Goal: Transaction & Acquisition: Download file/media

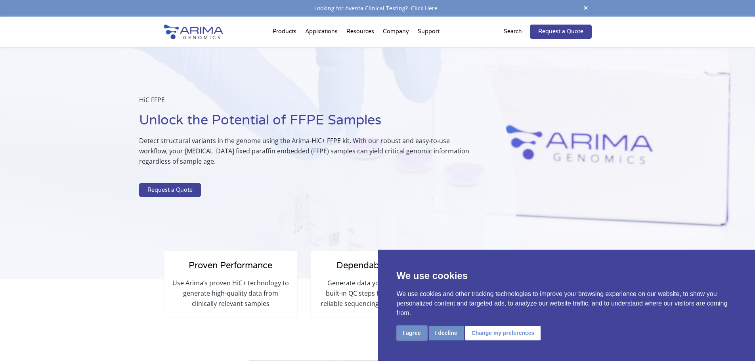
click at [404, 335] on button "I agree" at bounding box center [412, 333] width 31 height 15
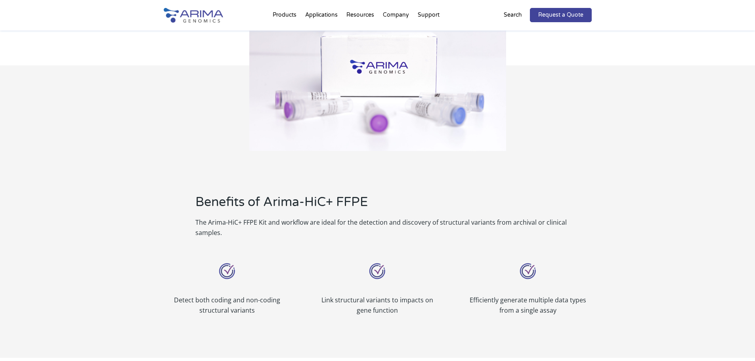
scroll to position [381, 0]
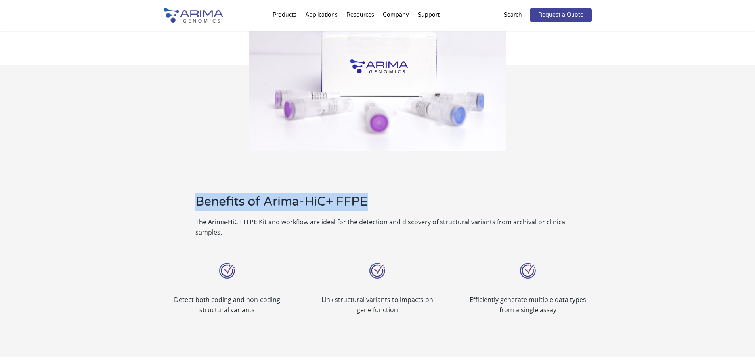
drag, startPoint x: 199, startPoint y: 204, endPoint x: 431, endPoint y: 202, distance: 232.3
click at [431, 202] on h2 "Benefits of Arima-HiC+ FFPE" at bounding box center [393, 205] width 396 height 24
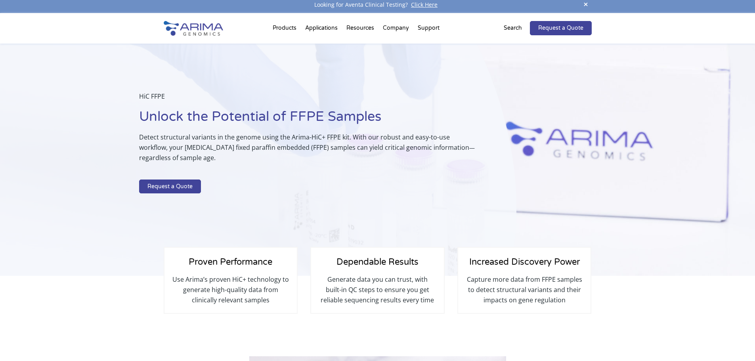
scroll to position [0, 0]
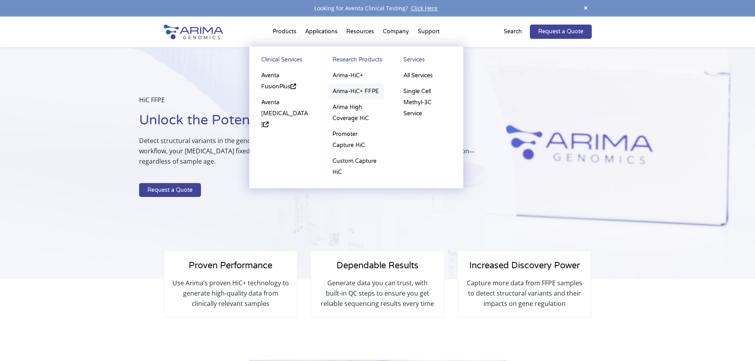
click at [365, 92] on link "Arima-HiC+ FFPE" at bounding box center [356, 92] width 55 height 16
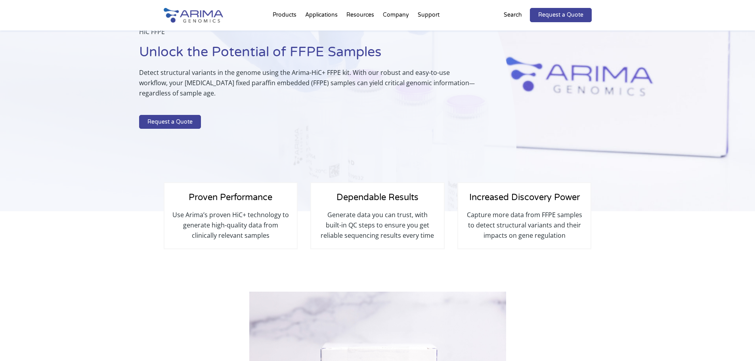
scroll to position [46, 0]
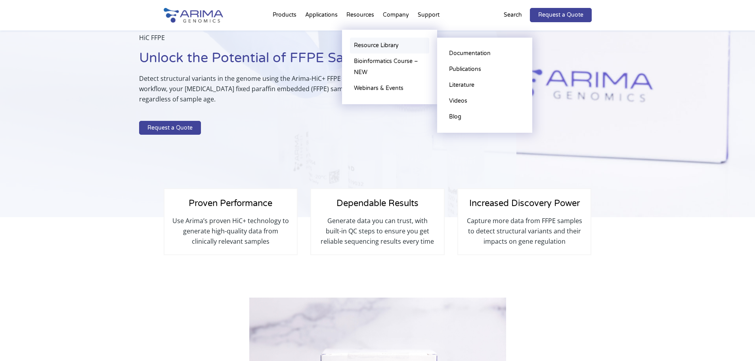
click at [362, 46] on link "Resource Library" at bounding box center [389, 46] width 79 height 16
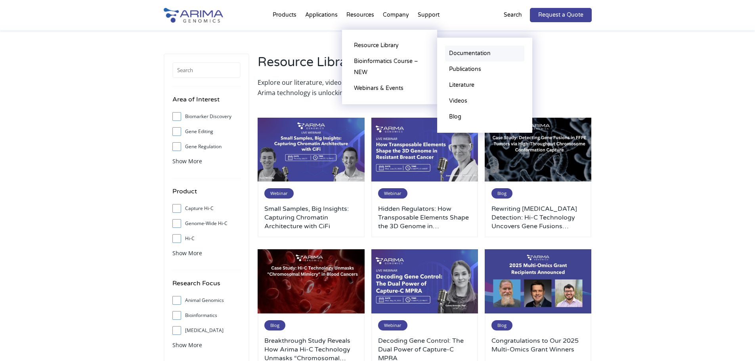
click at [458, 54] on link "Documentation" at bounding box center [484, 54] width 79 height 16
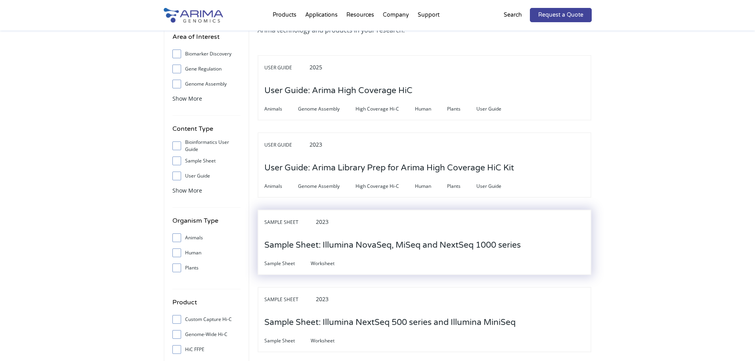
scroll to position [63, 0]
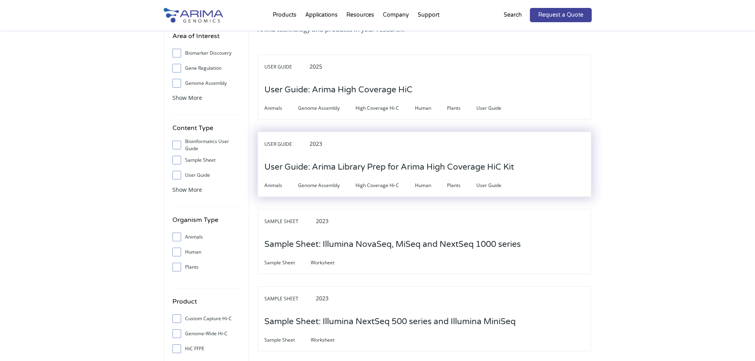
click at [366, 171] on h3 "User Guide: Arima Library Prep for Arima High Coverage HiC Kit" at bounding box center [389, 167] width 250 height 25
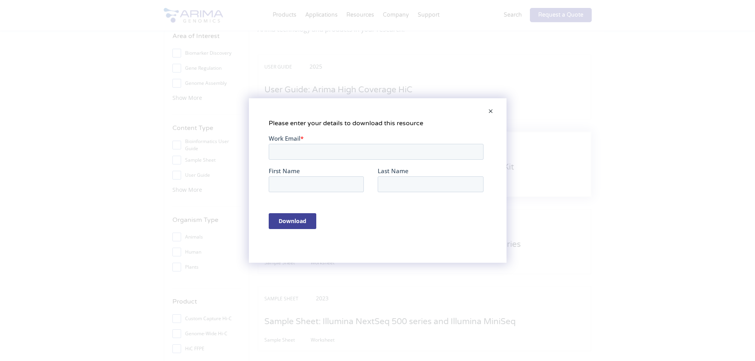
scroll to position [0, 0]
click at [327, 149] on input "Work Email *" at bounding box center [375, 152] width 215 height 16
type input "fxie@covaris.com"
type input "Fang"
type input "Xie"
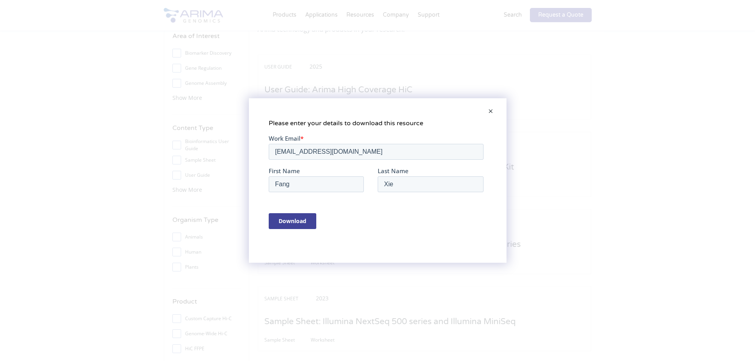
type input "fxie@covaris.com"
click at [301, 225] on input "Download" at bounding box center [292, 221] width 48 height 16
